Goal: Find contact information: Find contact information

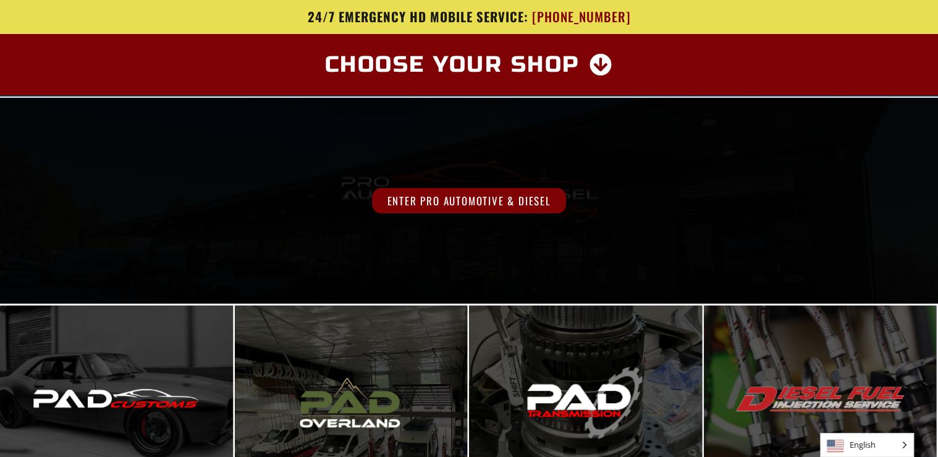
click at [475, 200] on span "Enter Pro Automotive & Diesel" at bounding box center [469, 200] width 194 height 25
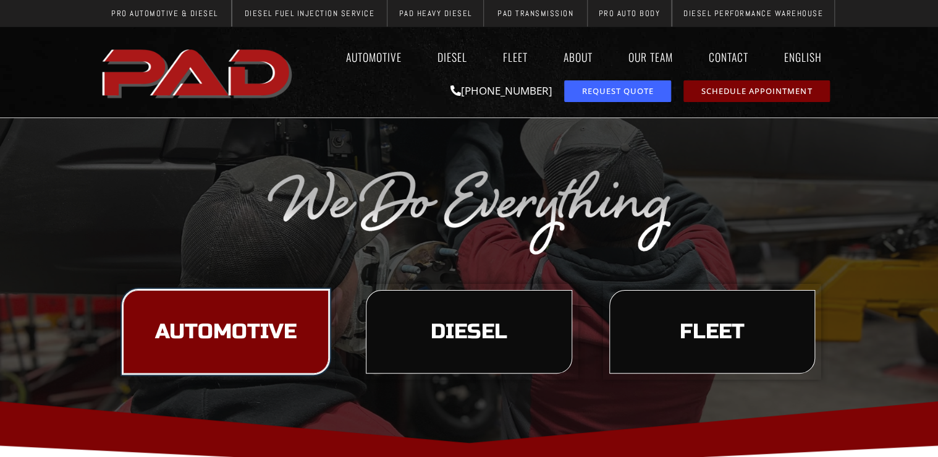
click at [223, 334] on span "Automotive" at bounding box center [226, 331] width 142 height 21
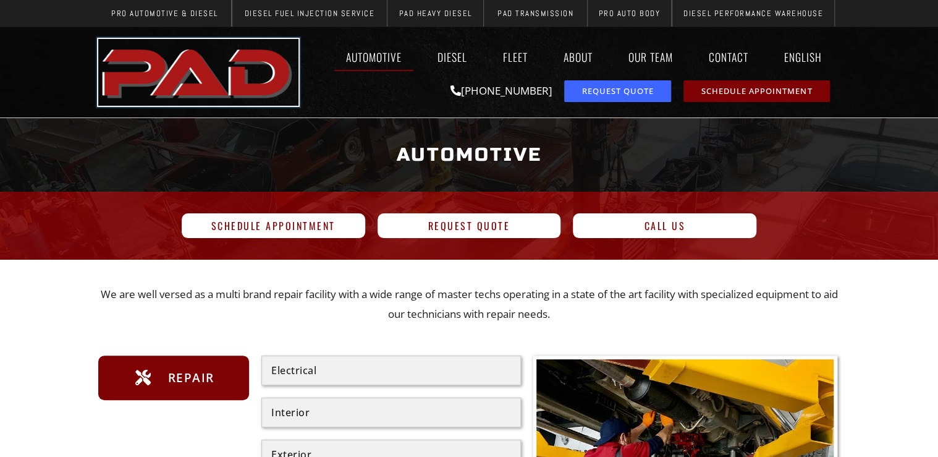
click at [188, 82] on img "pro automotive and diesel home page" at bounding box center [198, 72] width 200 height 67
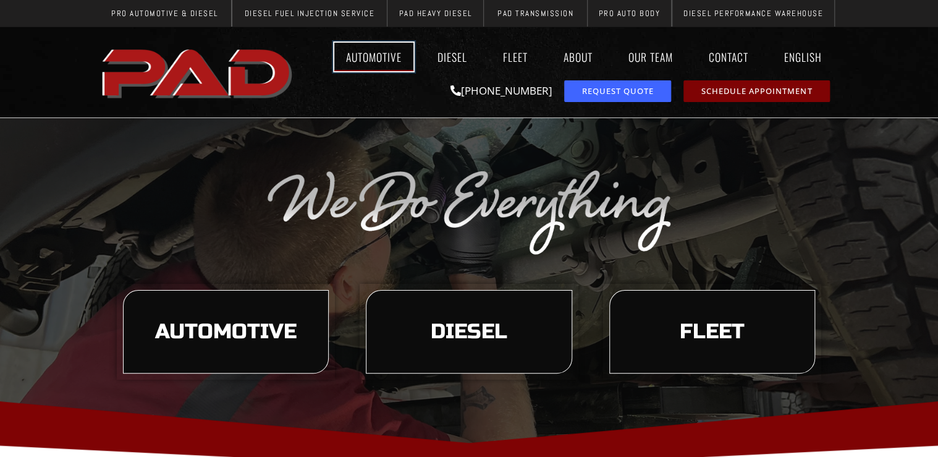
click at [372, 59] on link "Automotive" at bounding box center [373, 57] width 79 height 28
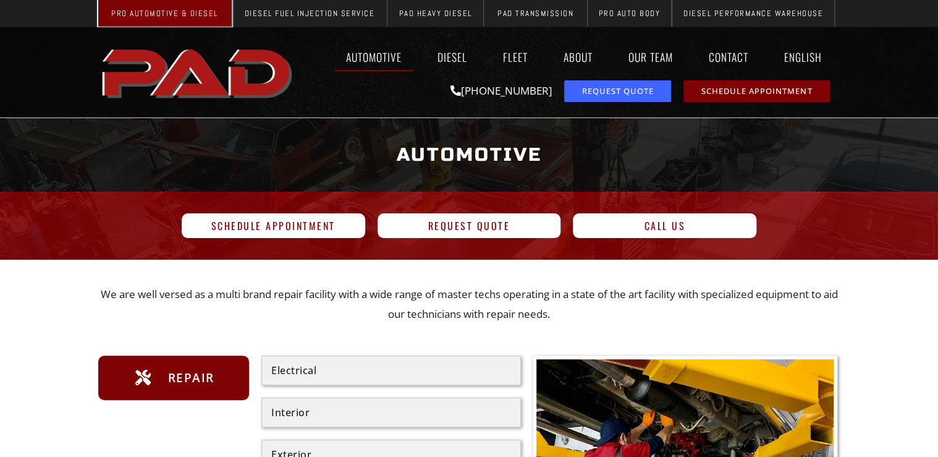
click at [151, 17] on span "Pro Automotive & Diesel" at bounding box center [164, 13] width 107 height 8
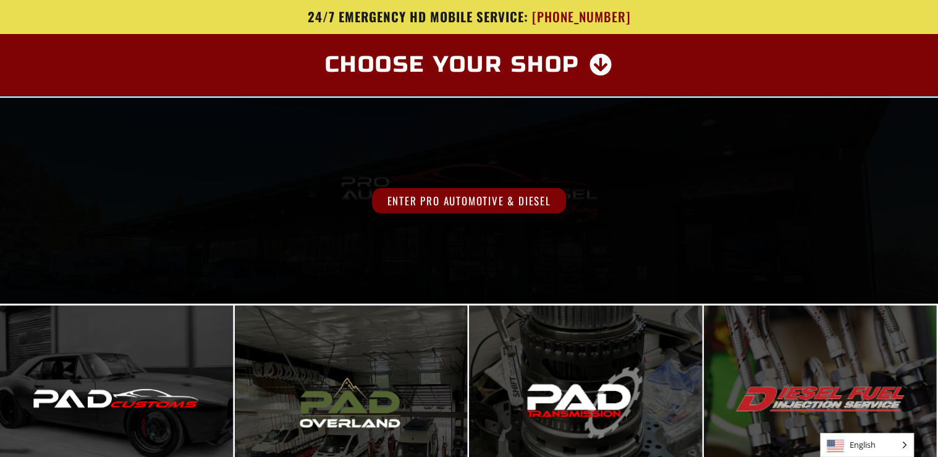
drag, startPoint x: 347, startPoint y: 184, endPoint x: 195, endPoint y: 197, distance: 152.1
click at [195, 197] on div "Enter Pro Automotive & Diesel" at bounding box center [469, 200] width 751 height 25
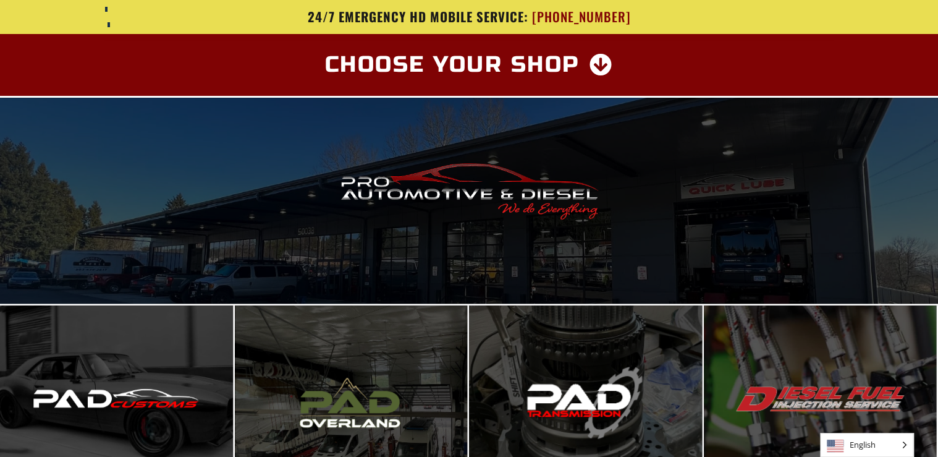
drag, startPoint x: 176, startPoint y: 64, endPoint x: 170, endPoint y: 23, distance: 41.3
click at [170, 23] on h3 "24/7 Emergency HD Mobile Service: 971-400-0295" at bounding box center [469, 16] width 723 height 15
drag, startPoint x: 215, startPoint y: 61, endPoint x: 249, endPoint y: 74, distance: 37.2
click at [249, 74] on div "Choose Your Shop" at bounding box center [469, 64] width 717 height 37
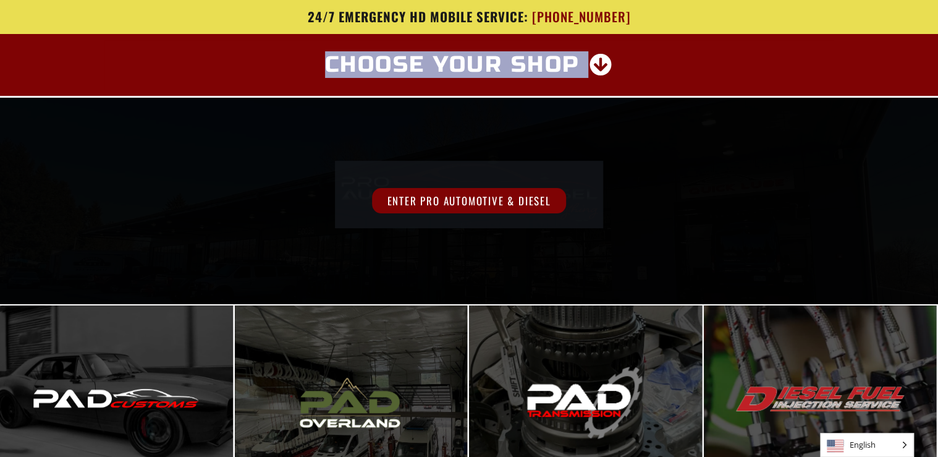
drag, startPoint x: 217, startPoint y: 137, endPoint x: 195, endPoint y: 207, distance: 73.1
click at [195, 207] on div "Scappoose, OR Directions Call us 24/7 Emergency HD Mobile Service: 971-400-0295…" at bounding box center [469, 462] width 938 height 925
drag, startPoint x: 195, startPoint y: 207, endPoint x: 187, endPoint y: 242, distance: 36.1
click at [187, 242] on div "Scappoose, OR Directions Call us 24/7 Emergency HD Mobile Service: 971-400-0295…" at bounding box center [469, 462] width 938 height 925
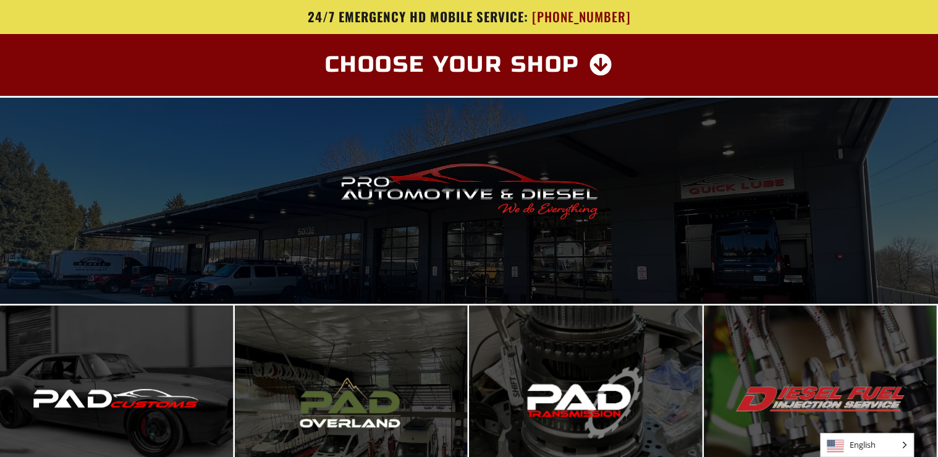
click at [195, 66] on div "Choose Your Shop" at bounding box center [469, 64] width 717 height 37
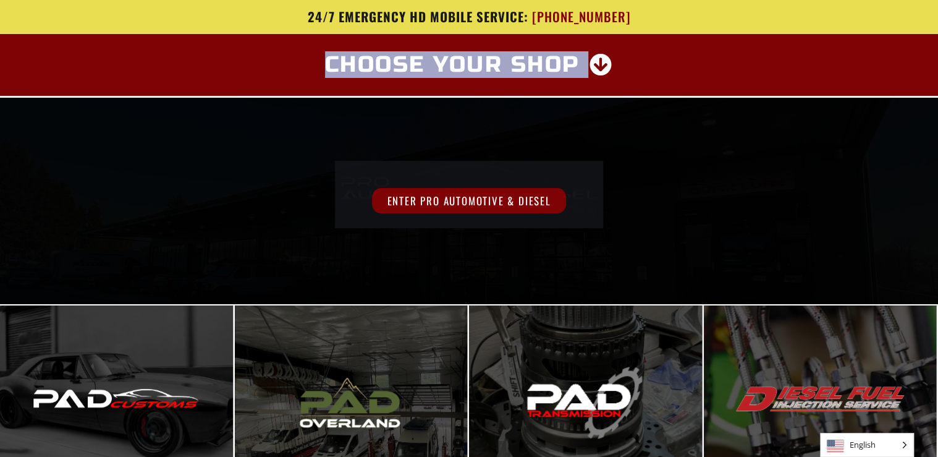
drag, startPoint x: 183, startPoint y: 52, endPoint x: 176, endPoint y: 109, distance: 57.4
click at [176, 109] on div "Scappoose, OR Directions Call us 24/7 Emergency HD Mobile Service: 971-400-0295…" at bounding box center [469, 462] width 938 height 925
copy div "Choose Your Shop"
